Goal: Communication & Community: Ask a question

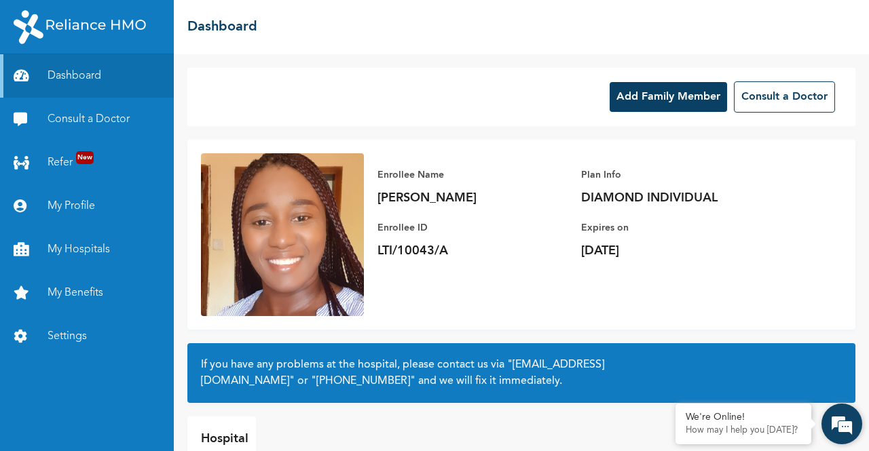
click at [828, 415] on em at bounding box center [841, 424] width 37 height 37
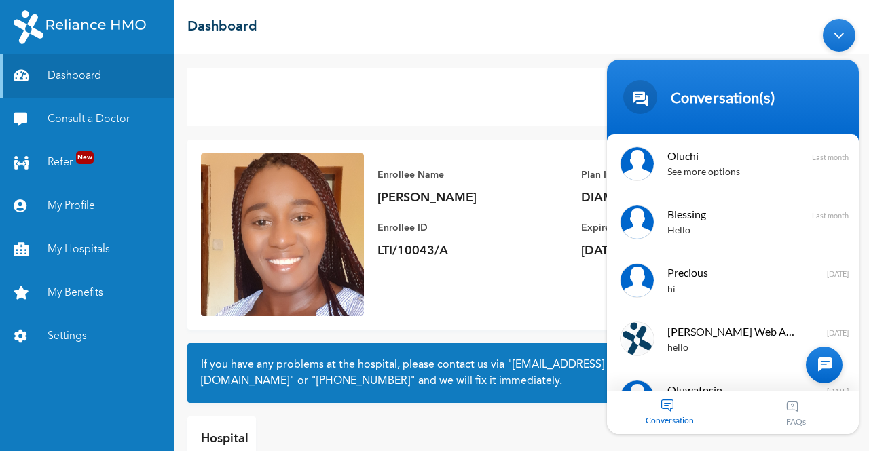
click at [833, 381] on aside at bounding box center [824, 365] width 37 height 37
click at [829, 367] on div at bounding box center [824, 365] width 37 height 37
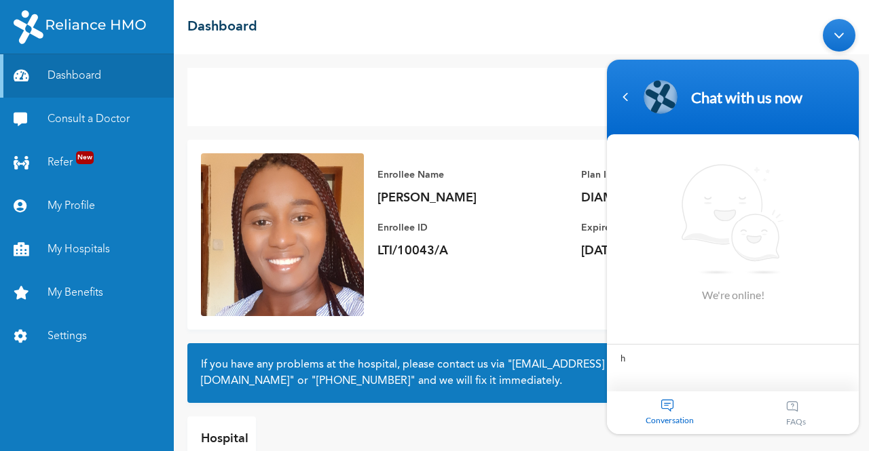
type textarea "hi"
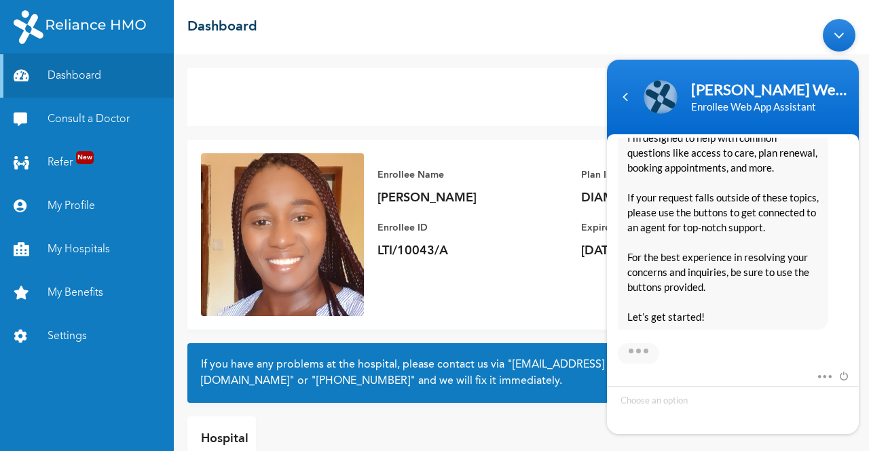
scroll to position [338, 0]
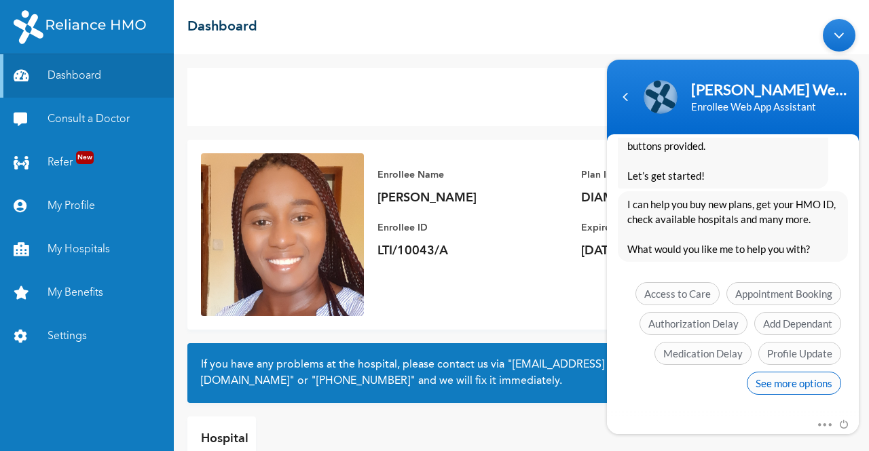
click at [790, 380] on span "See more options" at bounding box center [794, 383] width 94 height 23
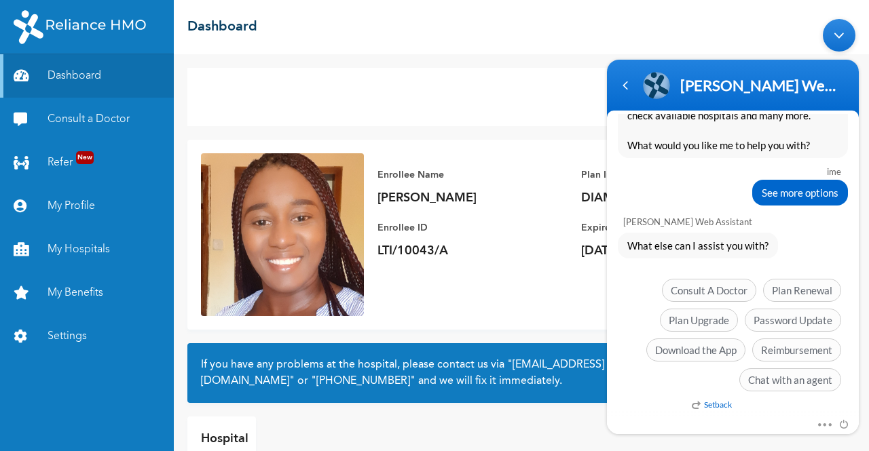
scroll to position [414, 0]
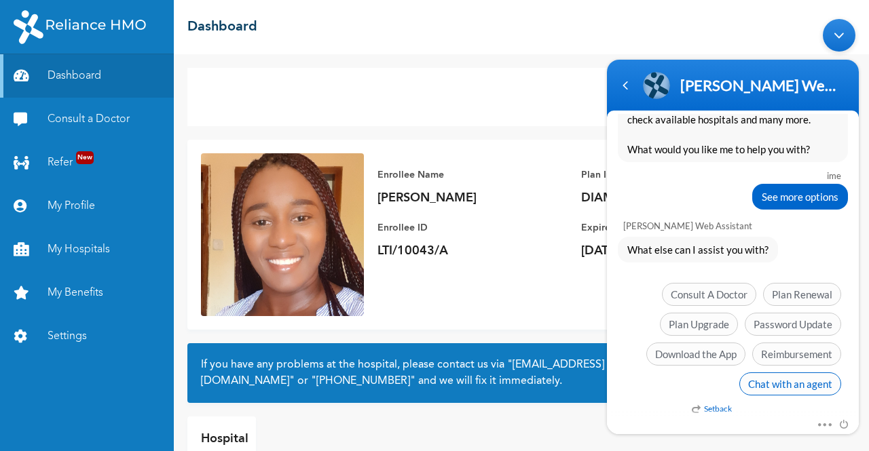
click at [791, 377] on span "Chat with an agent" at bounding box center [790, 384] width 102 height 23
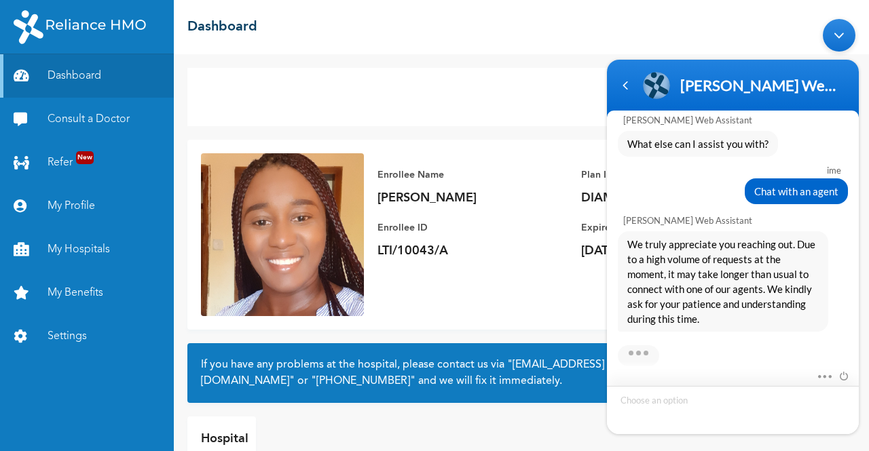
scroll to position [621, 0]
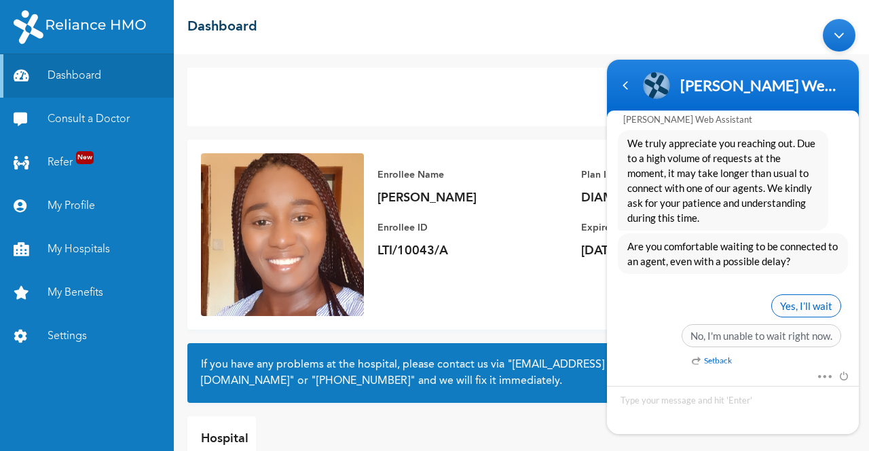
click at [803, 297] on span "Yes, I’ll wait" at bounding box center [806, 306] width 70 height 23
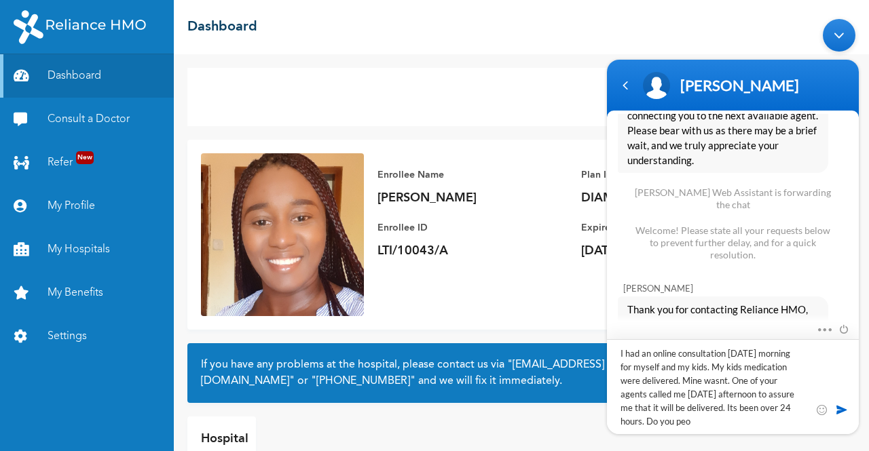
scroll to position [5, 0]
type textarea "I had an online consultation [DATE] morning for myself and my kids. My kids med…"
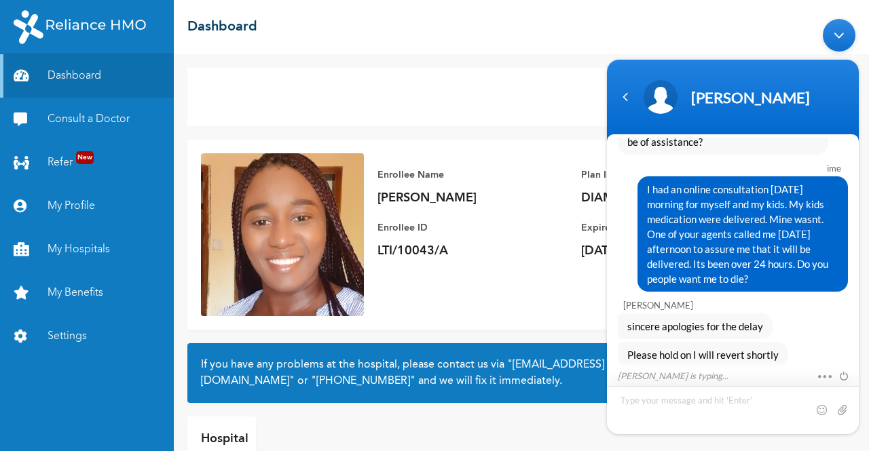
scroll to position [1237, 0]
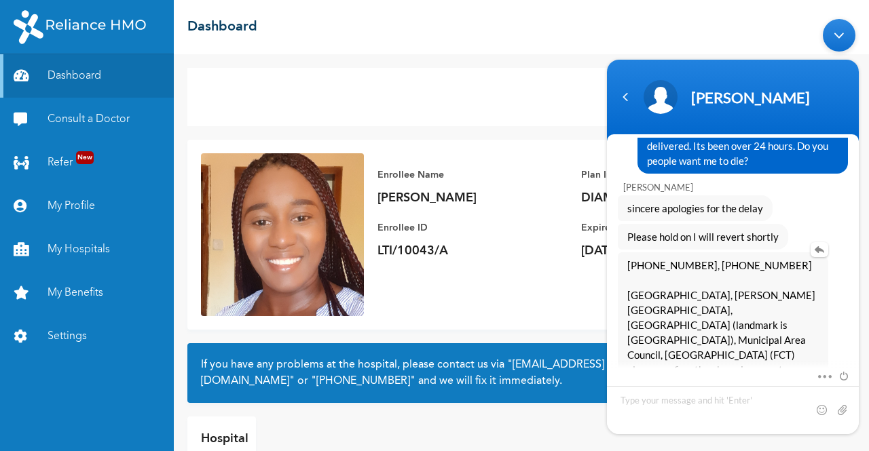
click at [756, 314] on span "[PHONE_NUMBER], [PHONE_NUMBER] [GEOGRAPHIC_DATA], [PERSON_NAME][GEOGRAPHIC_DATA…" at bounding box center [722, 317] width 191 height 119
click at [711, 410] on textarea "Type your message and hit 'Enter'" at bounding box center [733, 410] width 252 height 48
type textarea "yes it is correct"
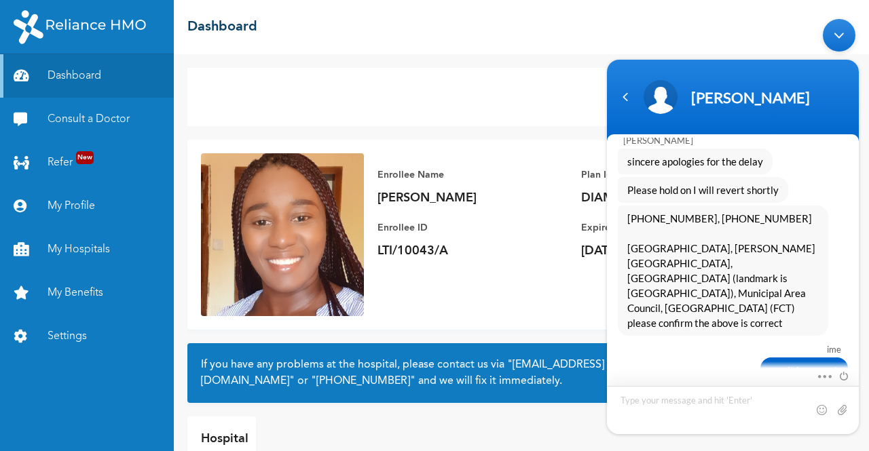
click at [673, 403] on textarea "Type your message and hit 'Enter'" at bounding box center [733, 410] width 252 height 48
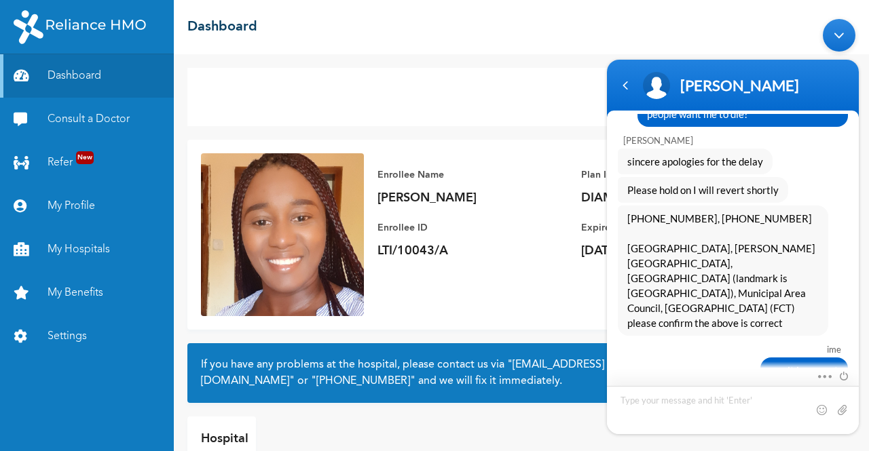
scroll to position [1483, 0]
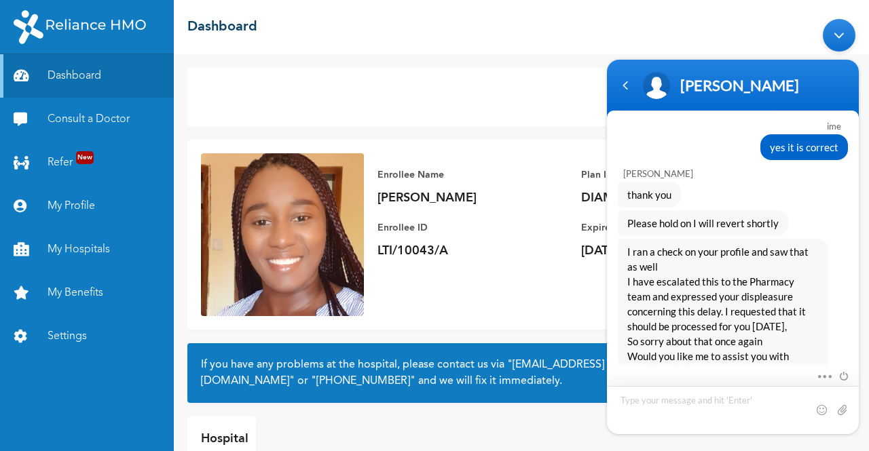
click at [672, 399] on textarea "Type your message and hit 'Enter'" at bounding box center [733, 410] width 252 height 48
type textarea "That would be all. Thank you"
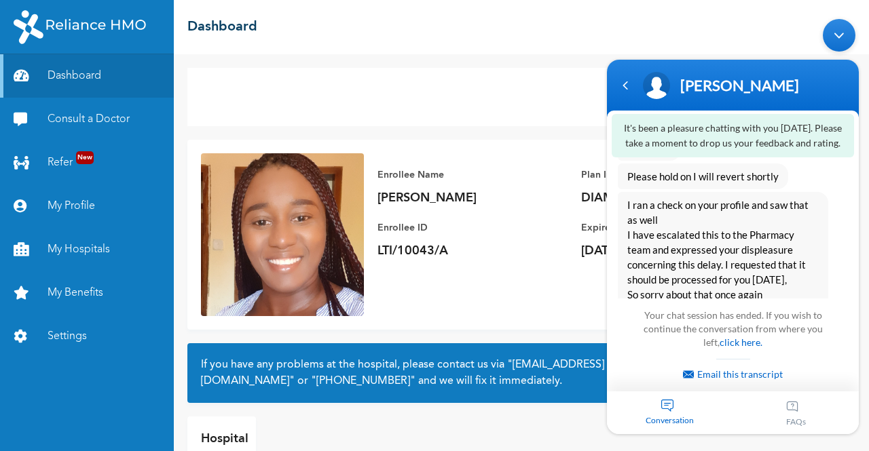
scroll to position [2048, 0]
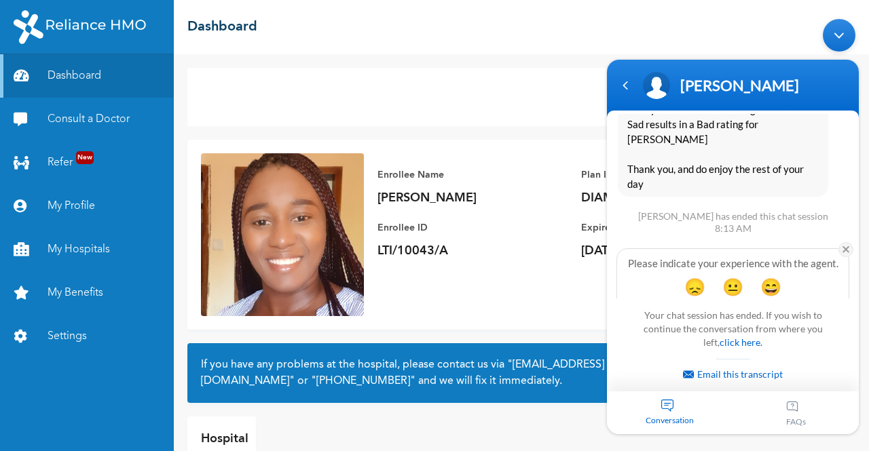
click at [844, 242] on em at bounding box center [845, 249] width 15 height 15
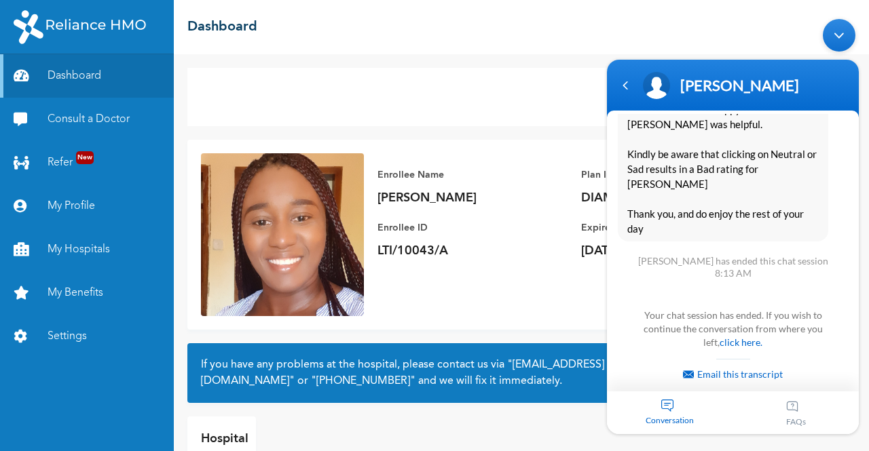
scroll to position [1953, 0]
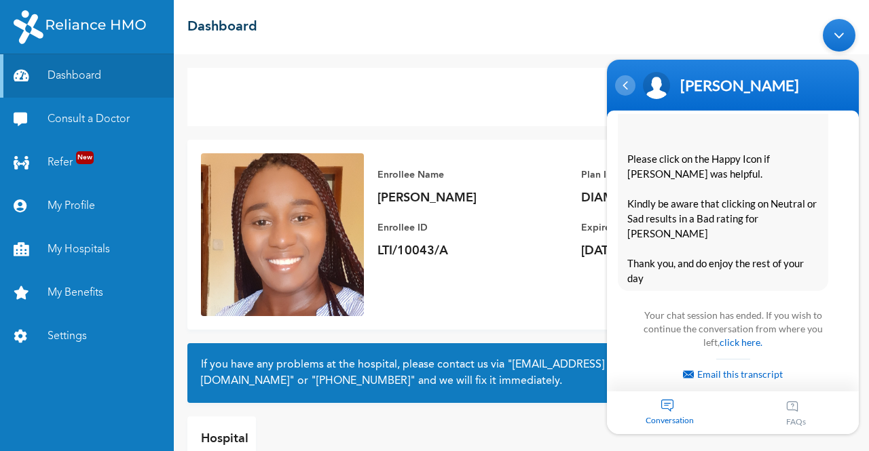
click at [631, 84] on div "Navigation go back" at bounding box center [625, 85] width 20 height 20
